Goal: Task Accomplishment & Management: Complete application form

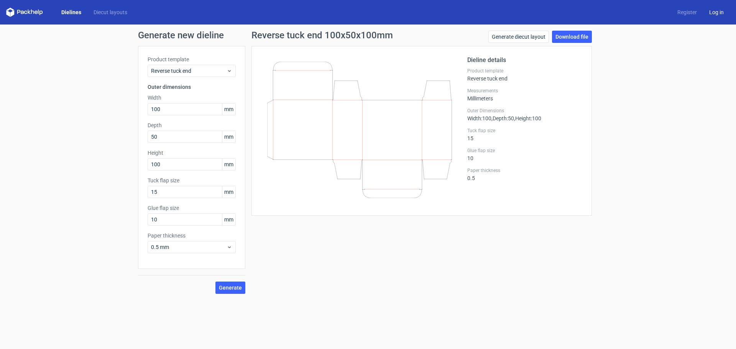
click at [718, 9] on link "Log in" at bounding box center [716, 12] width 27 height 8
click at [683, 13] on link "Register" at bounding box center [688, 12] width 32 height 8
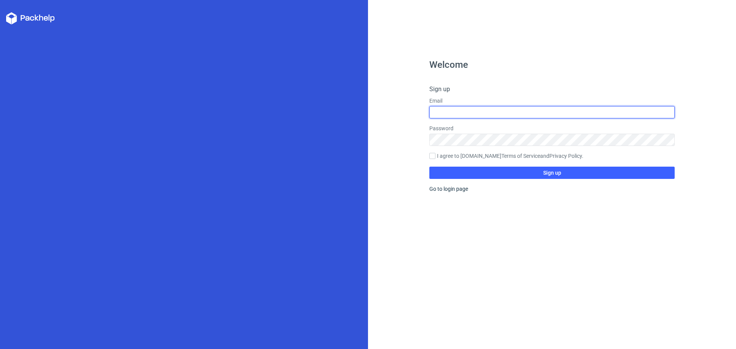
click at [476, 112] on input "text" at bounding box center [552, 112] width 245 height 12
type input "[EMAIL_ADDRESS][DOMAIN_NAME]"
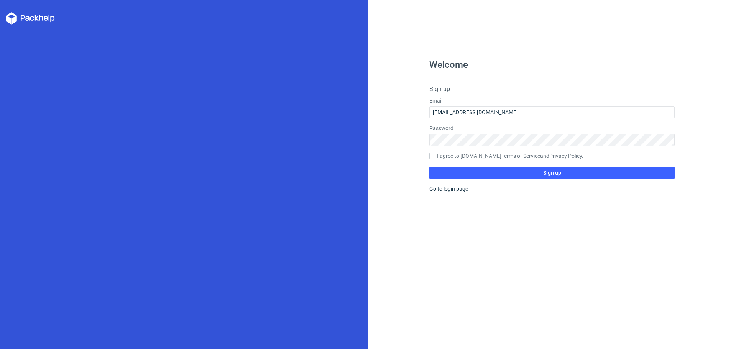
click at [444, 133] on div "Password" at bounding box center [552, 135] width 245 height 21
click at [434, 155] on input "I agree to [DOMAIN_NAME] Terms of Service and Privacy Policy ." at bounding box center [433, 156] width 6 height 6
checkbox input "true"
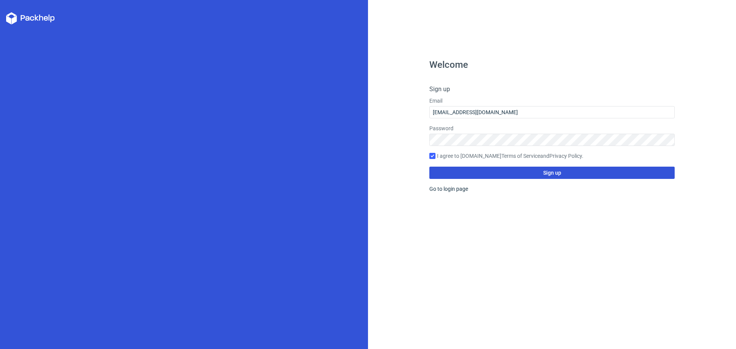
click at [462, 174] on button "Sign up" at bounding box center [552, 173] width 245 height 12
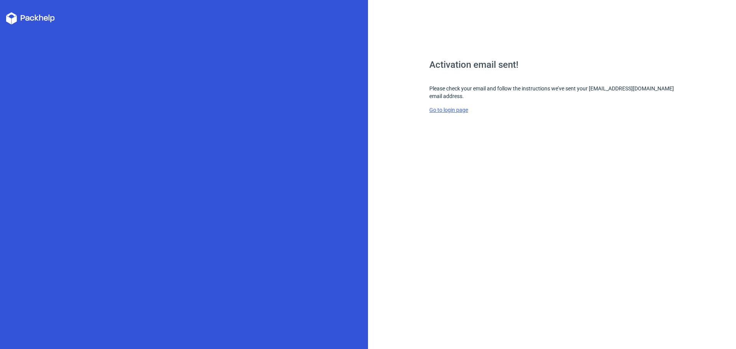
click at [456, 109] on link "Go to login page" at bounding box center [449, 110] width 39 height 6
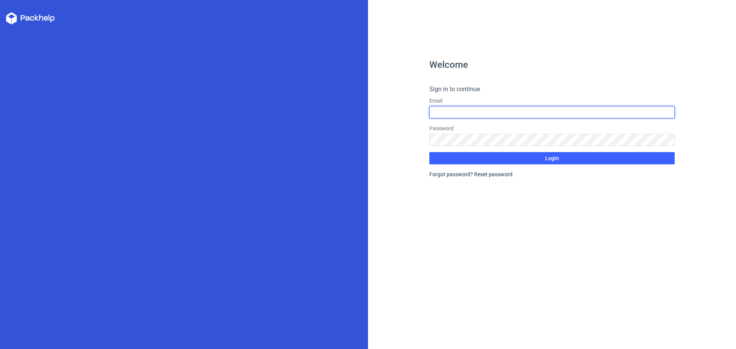
type input "[EMAIL_ADDRESS][DOMAIN_NAME]"
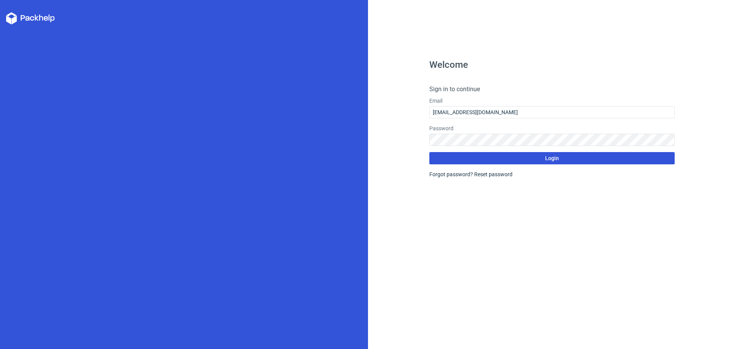
click at [573, 160] on button "Login" at bounding box center [552, 158] width 245 height 12
click at [25, 20] on icon at bounding box center [30, 18] width 49 height 12
click at [21, 20] on icon at bounding box center [23, 17] width 4 height 5
click at [14, 21] on polygon at bounding box center [14, 20] width 5 height 9
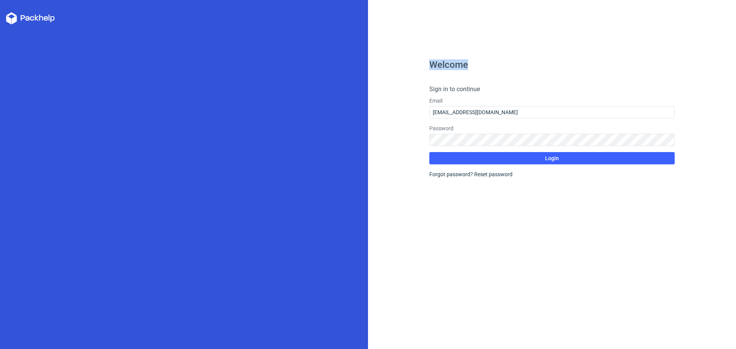
click at [14, 21] on polygon at bounding box center [14, 20] width 5 height 9
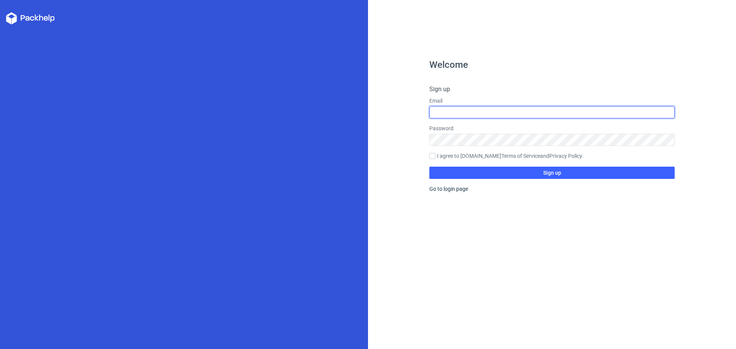
type input "[EMAIL_ADDRESS][DOMAIN_NAME]"
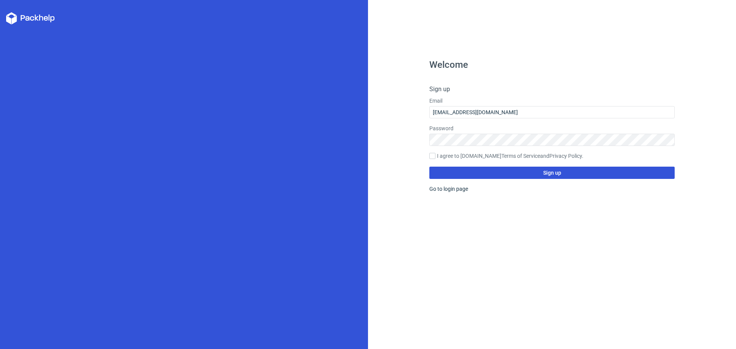
click at [563, 176] on button "Sign up" at bounding box center [552, 173] width 245 height 12
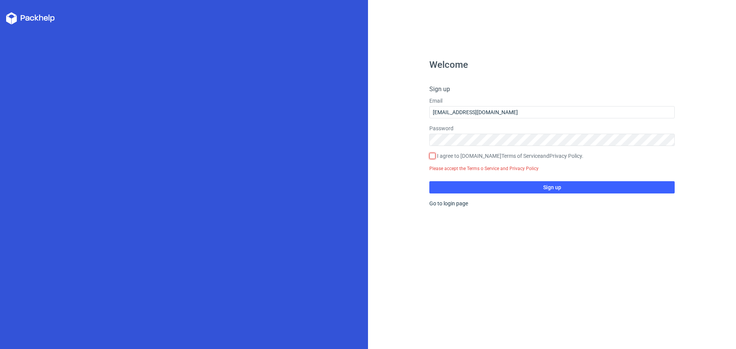
click at [430, 156] on input "I agree to [DOMAIN_NAME] Terms of Service and Privacy Policy ." at bounding box center [433, 156] width 6 height 6
checkbox input "true"
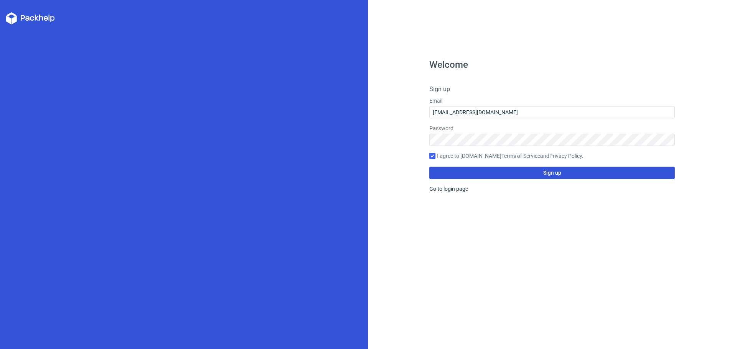
click at [503, 173] on button "Sign up" at bounding box center [552, 173] width 245 height 12
click at [478, 170] on button "Sign up" at bounding box center [552, 173] width 245 height 12
